Goal: Entertainment & Leisure: Consume media (video, audio)

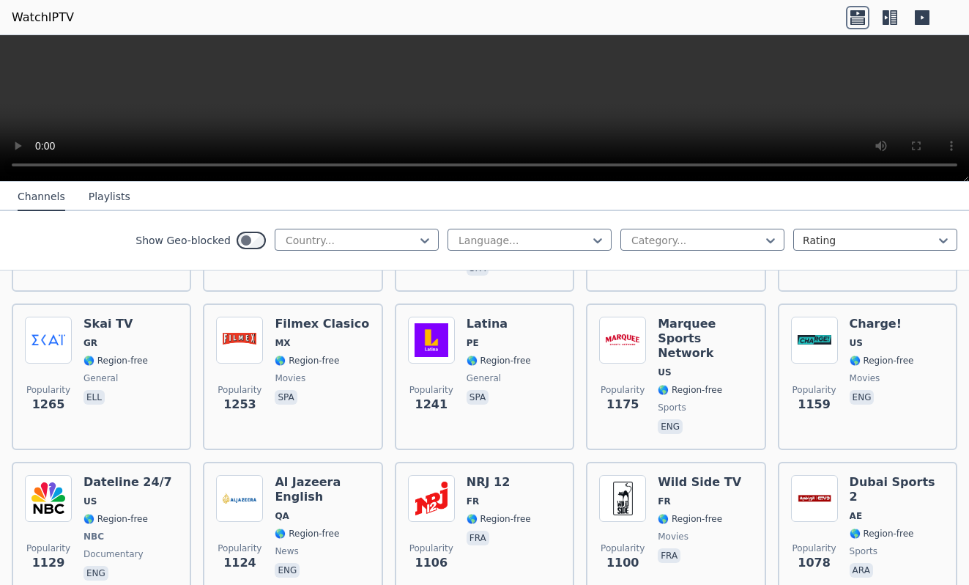
scroll to position [1465, 0]
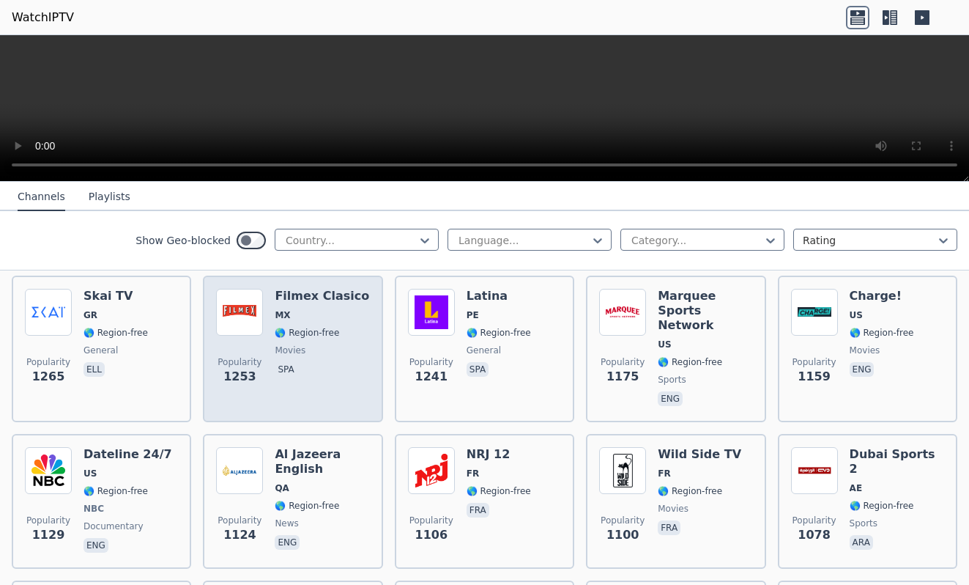
click at [257, 314] on img at bounding box center [239, 312] width 47 height 47
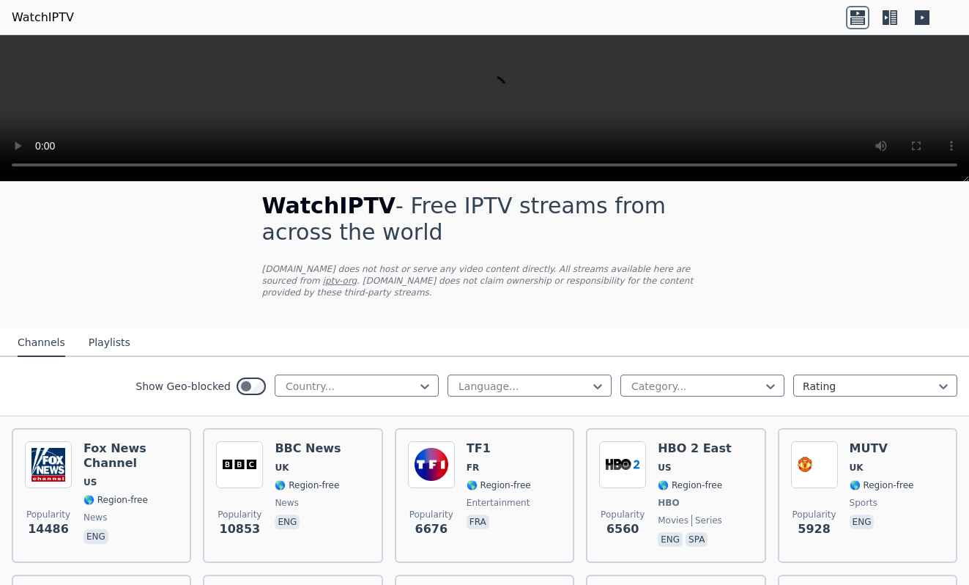
scroll to position [0, 0]
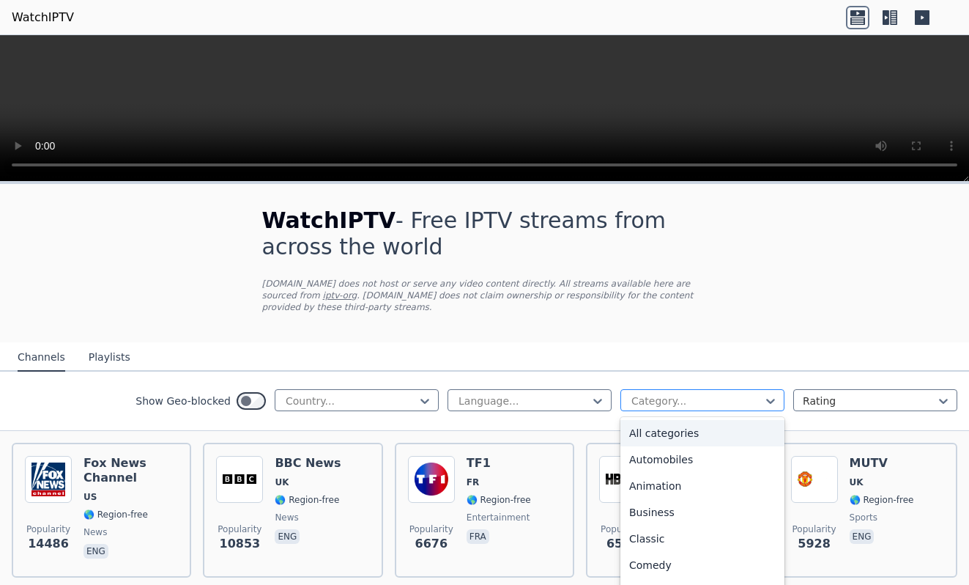
click at [641, 393] on div at bounding box center [696, 400] width 133 height 15
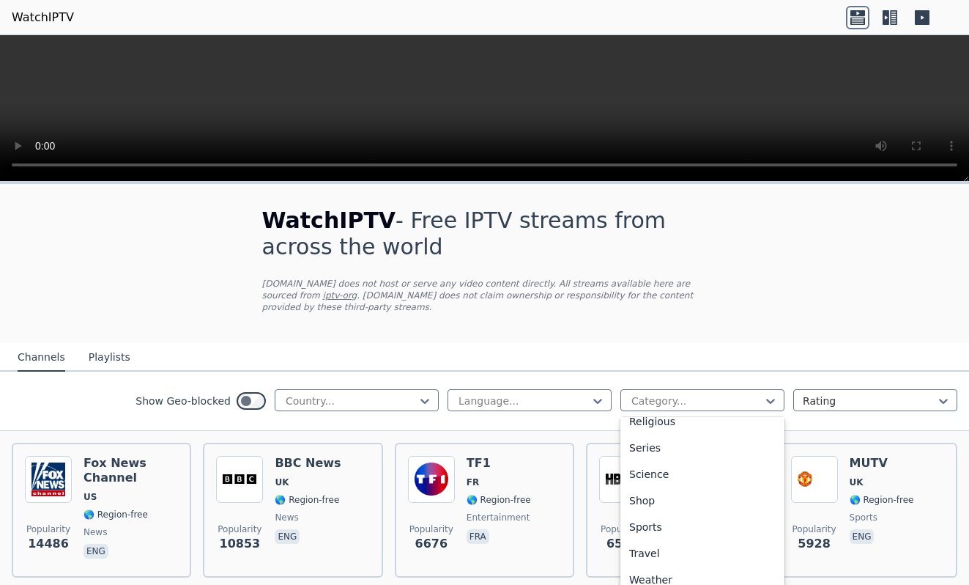
scroll to position [543, 0]
click at [639, 513] on div "Sports" at bounding box center [702, 522] width 164 height 26
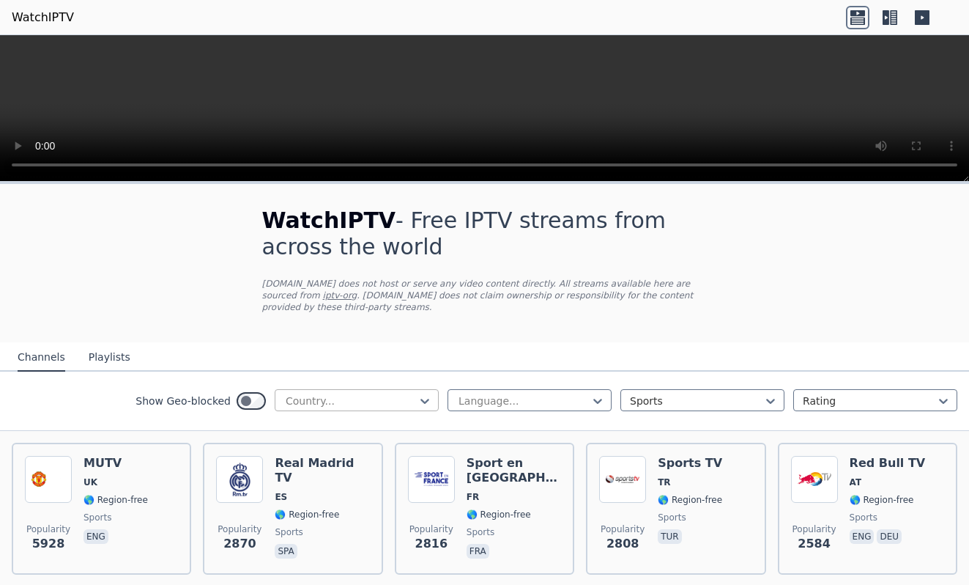
click at [356, 393] on div at bounding box center [350, 400] width 133 height 15
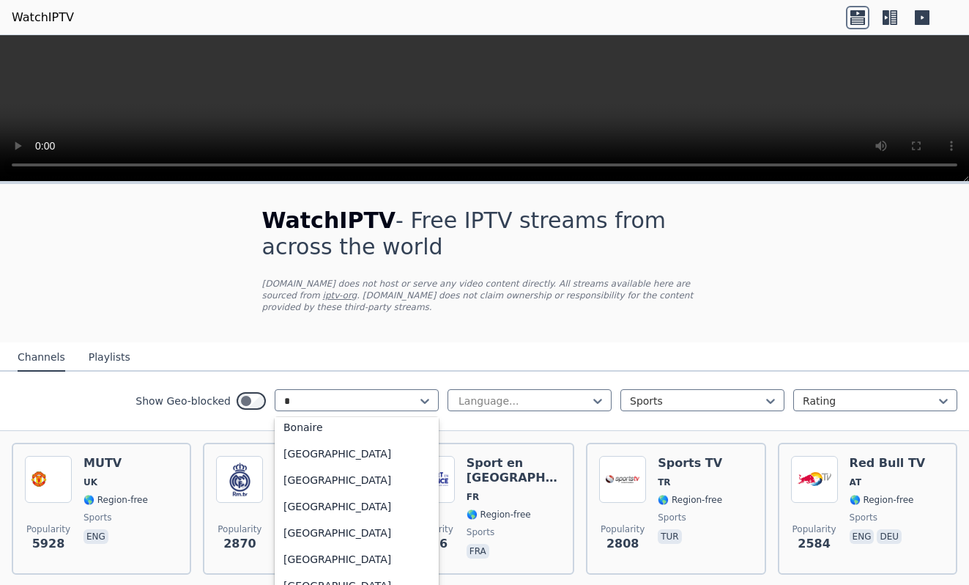
type input "**"
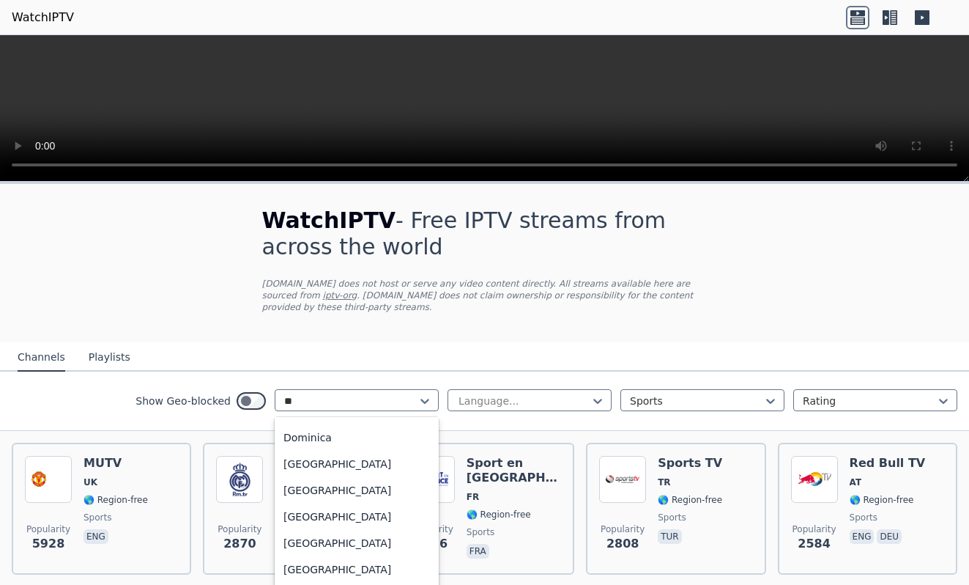
scroll to position [205, 0]
click at [304, 531] on div "[GEOGRAPHIC_DATA]" at bounding box center [357, 544] width 164 height 26
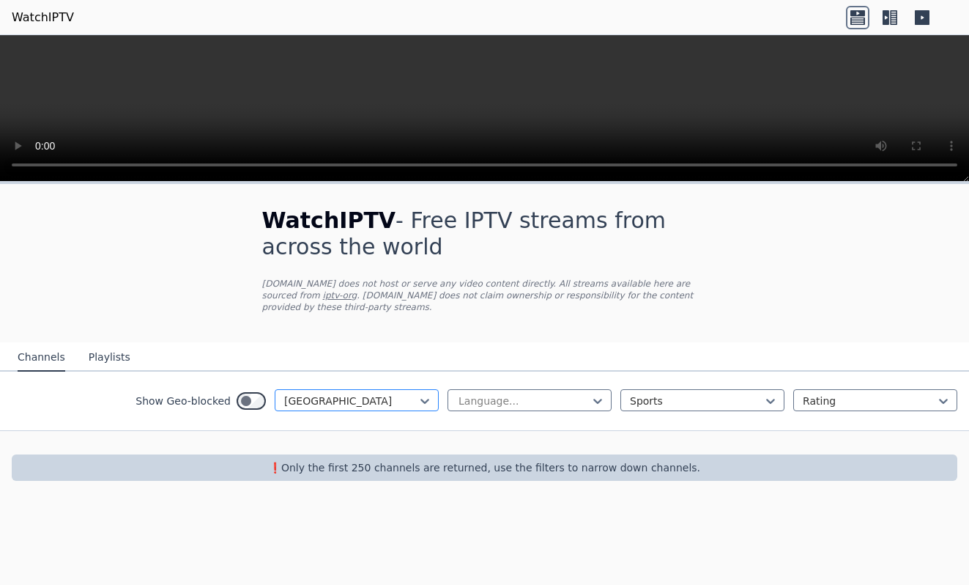
click at [364, 393] on div at bounding box center [350, 400] width 133 height 15
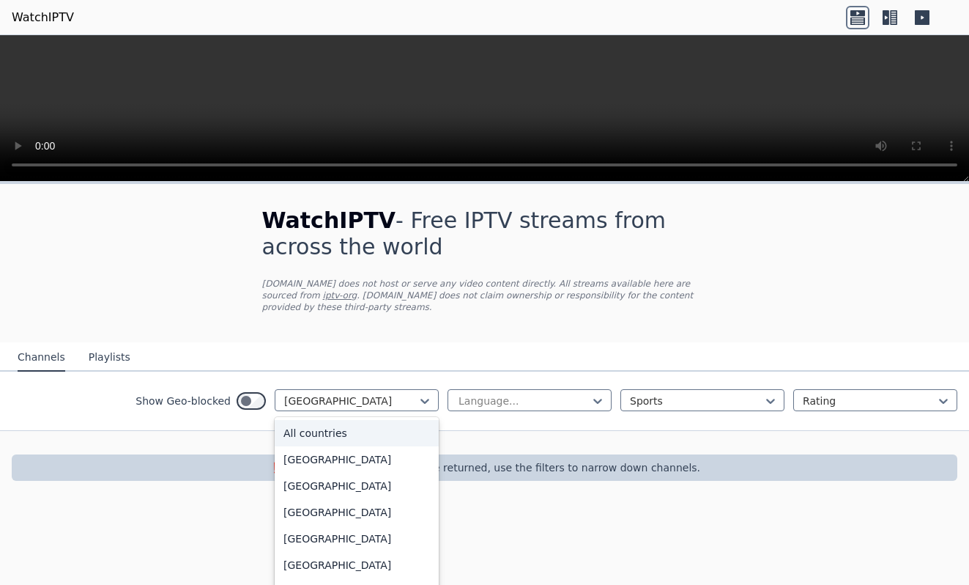
click at [338, 420] on div "All countries" at bounding box center [357, 433] width 164 height 26
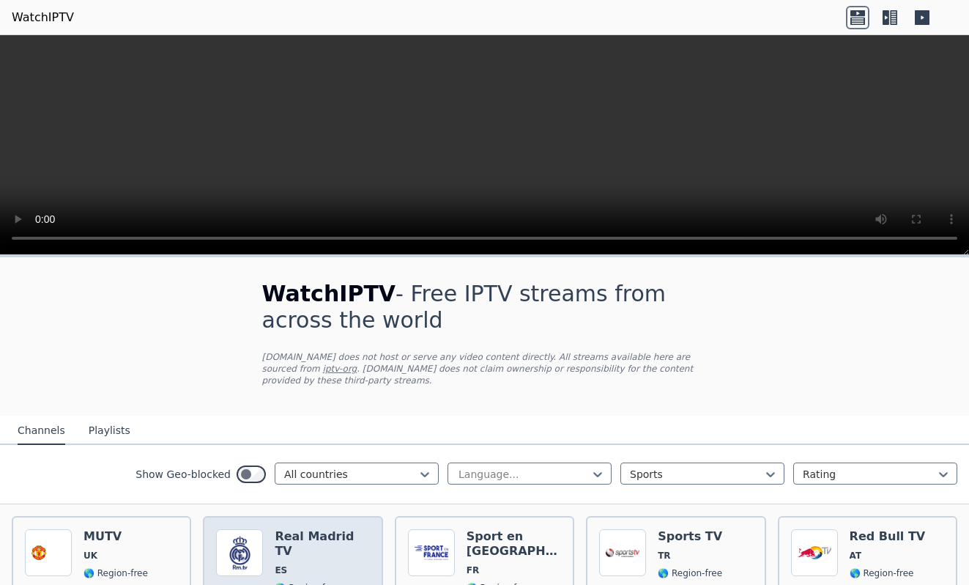
click at [331, 529] on h6 "Real Madrid TV" at bounding box center [322, 543] width 94 height 29
